Goal: Find specific page/section

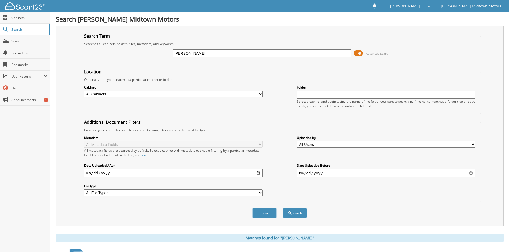
click at [200, 55] on input "[PERSON_NAME]" at bounding box center [262, 53] width 178 height 8
click at [214, 53] on input "[PERSON_NAME]" at bounding box center [262, 53] width 178 height 8
type input "a"
type input "q121"
click at [283, 208] on button "Search" at bounding box center [295, 213] width 24 height 10
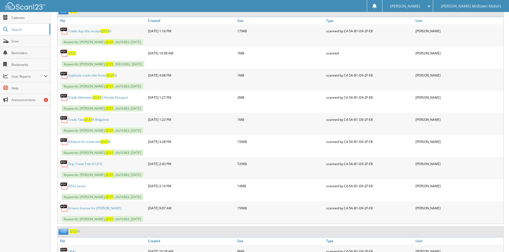
scroll to position [238, 0]
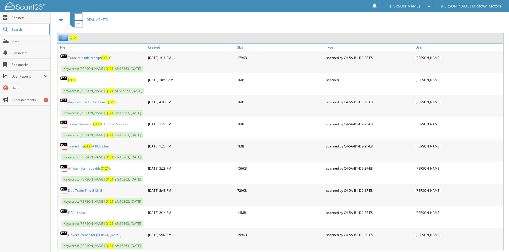
click at [72, 80] on span "Q121" at bounding box center [72, 80] width 8 height 5
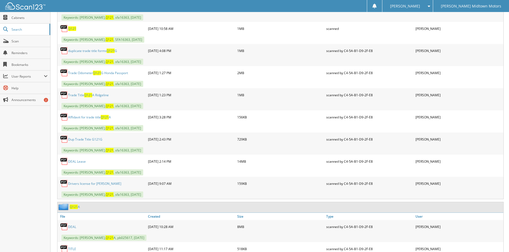
scroll to position [292, 0]
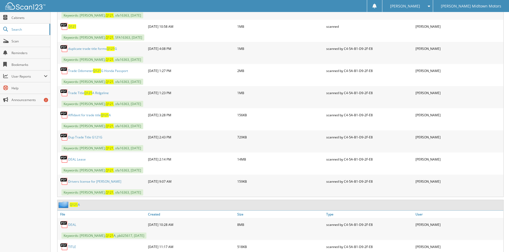
click at [76, 159] on link "DEAL Lease" at bounding box center [77, 159] width 18 height 5
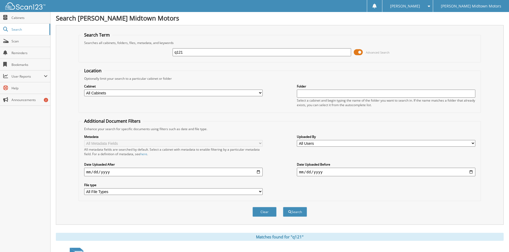
scroll to position [0, 0]
